Goal: Find specific page/section: Find specific page/section

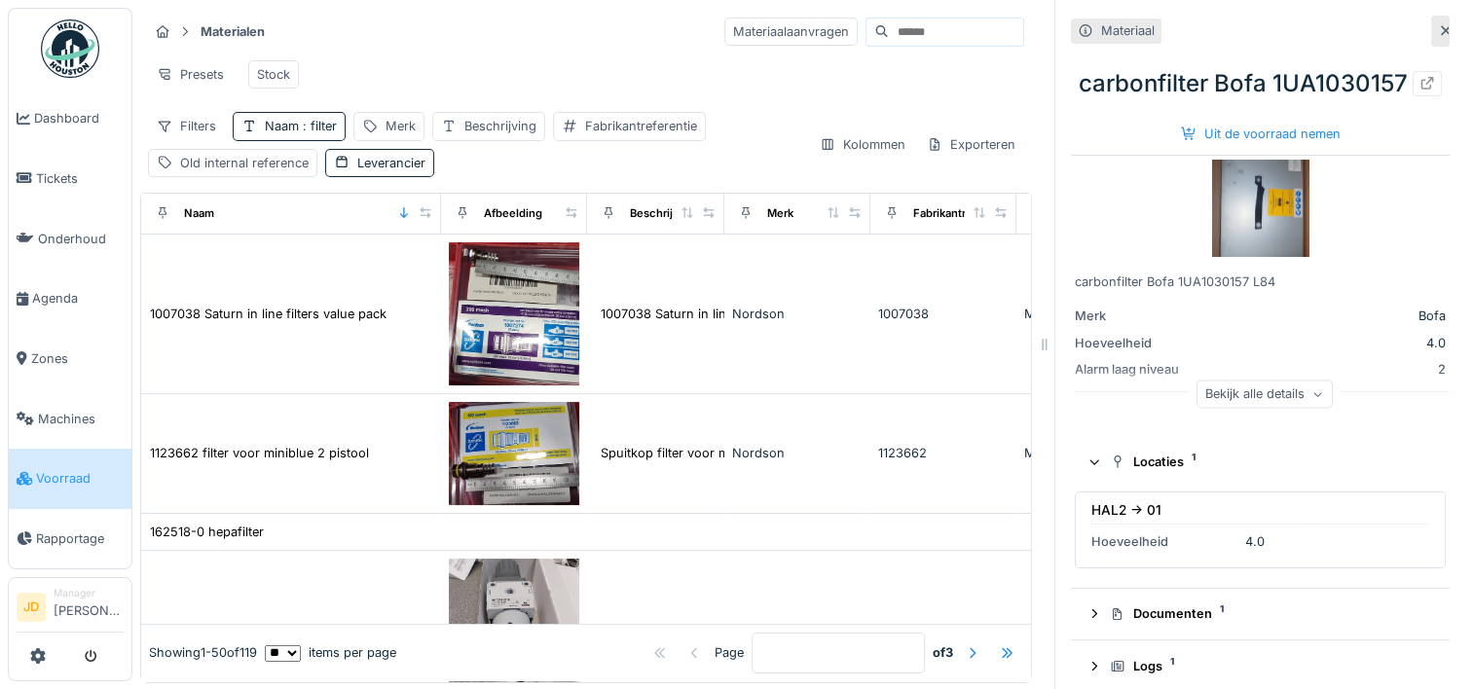
scroll to position [502, 0]
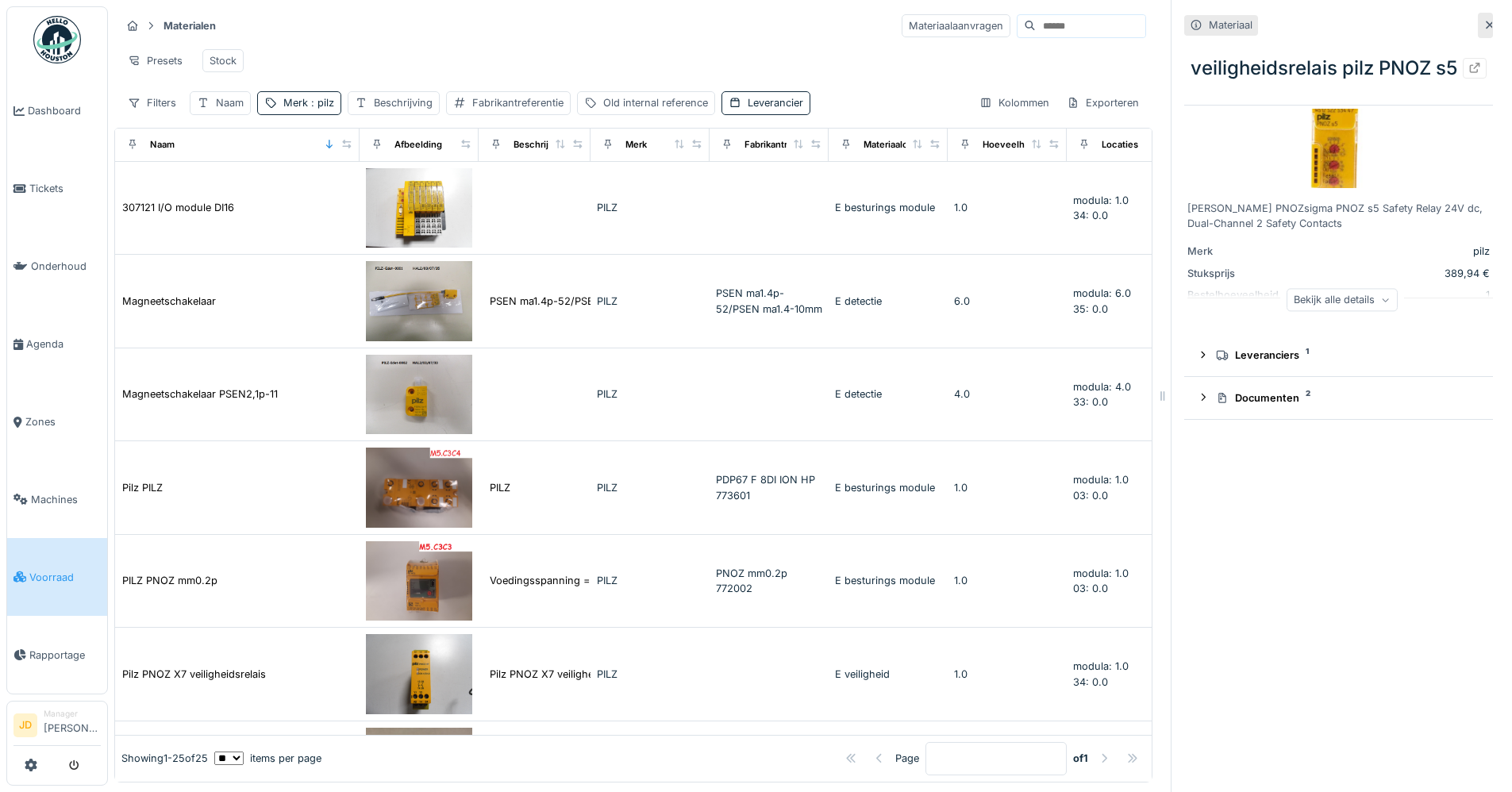
scroll to position [1832, 0]
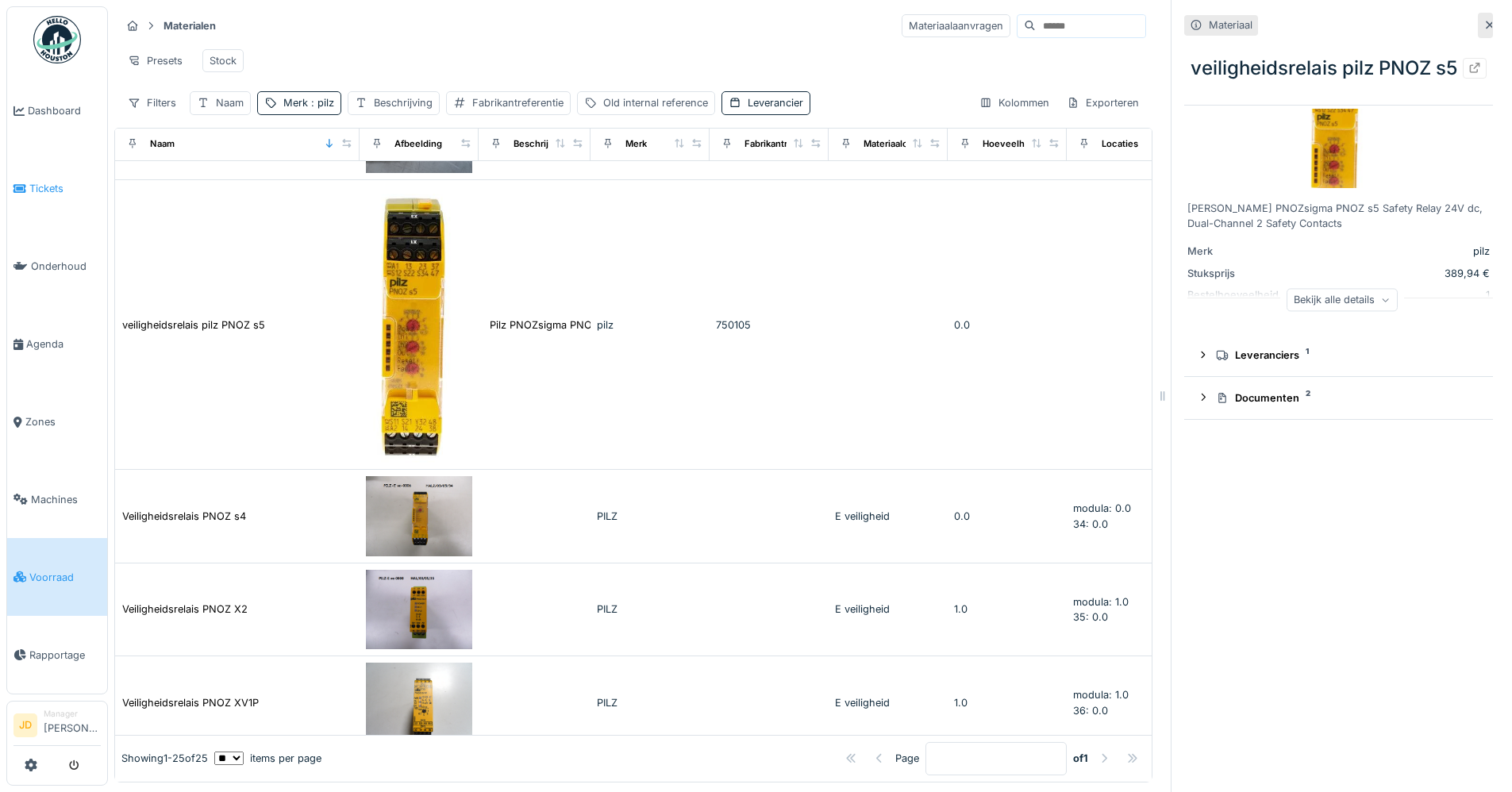
click at [43, 193] on link "Tickets" at bounding box center [57, 188] width 100 height 77
